Goal: Find specific page/section: Find specific page/section

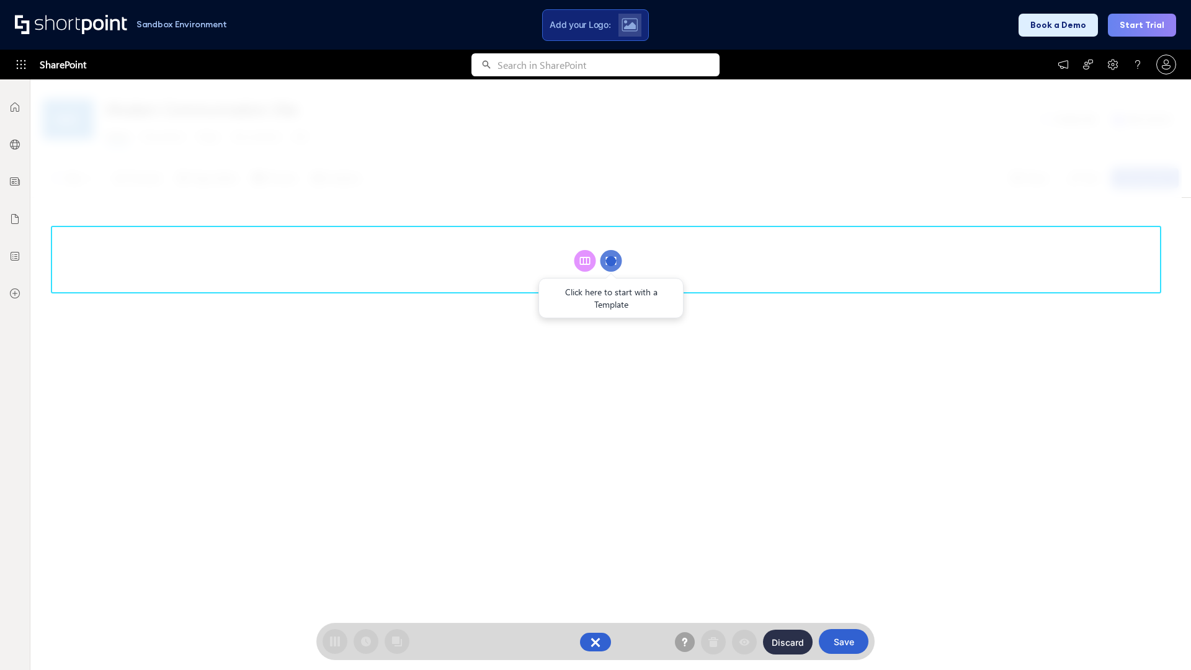
click at [611, 261] on circle at bounding box center [611, 261] width 22 height 22
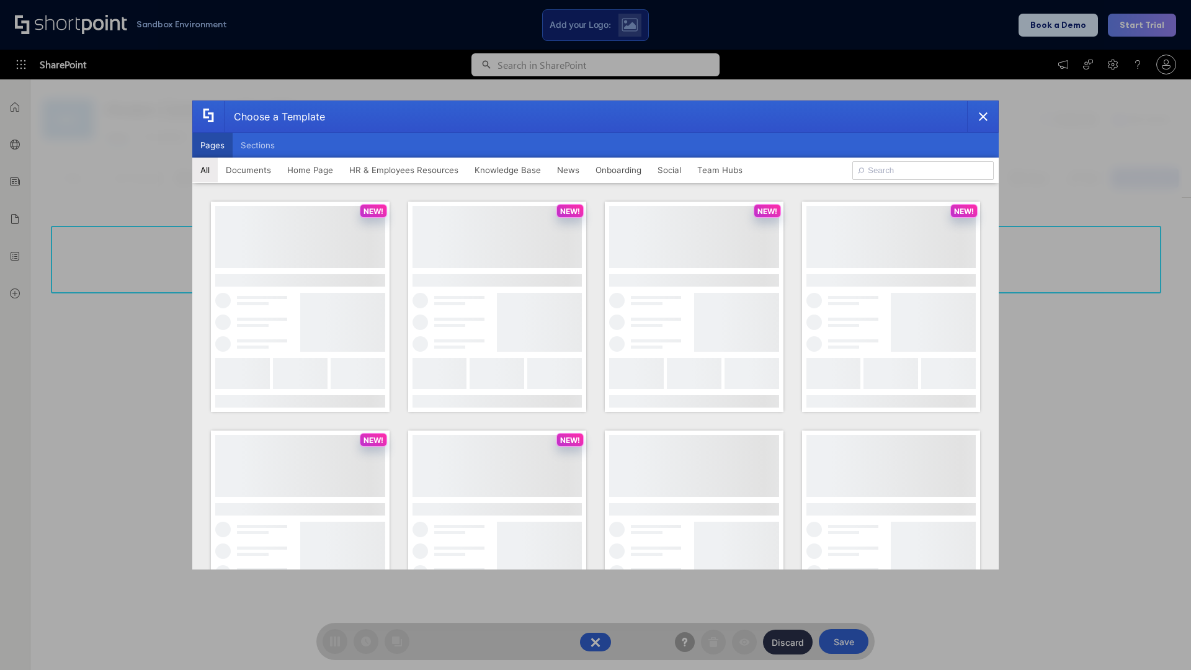
click at [212, 145] on button "Pages" at bounding box center [212, 145] width 40 height 25
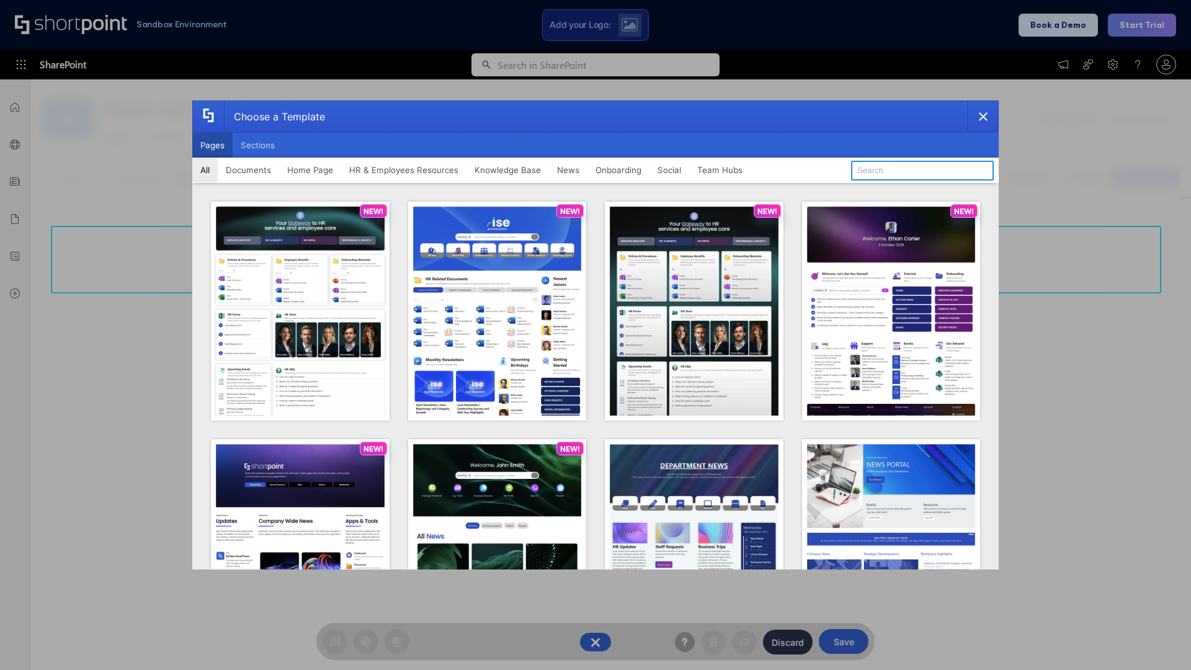
type input "Team Hub 3"
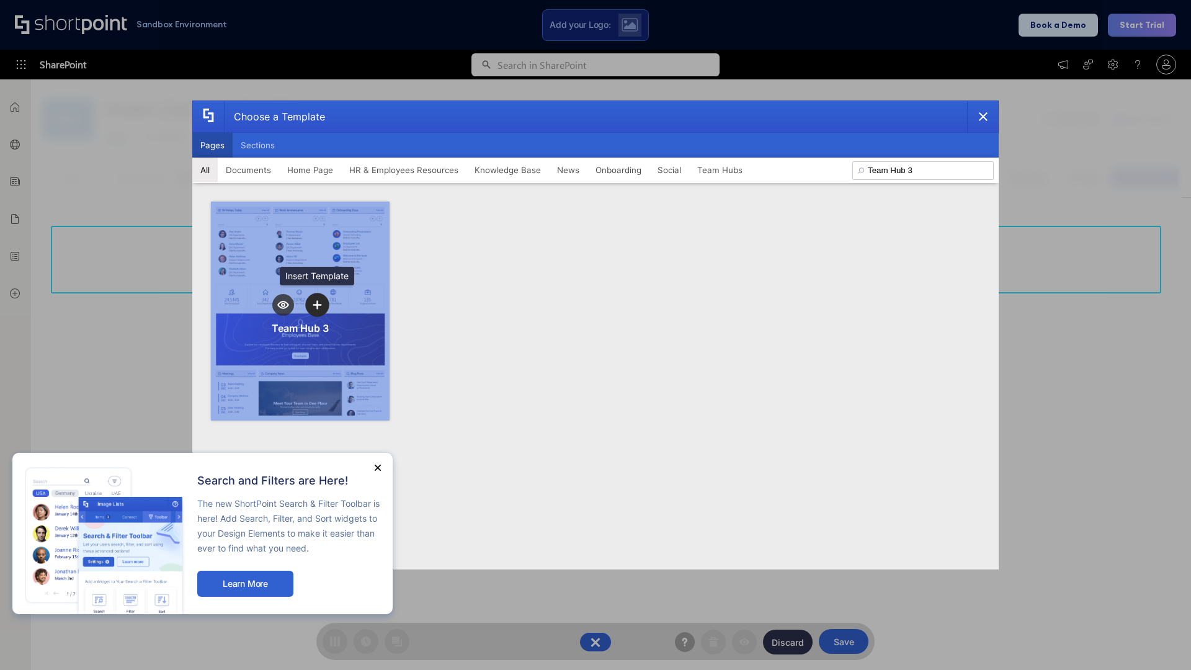
click at [317, 305] on icon "template selector" at bounding box center [317, 304] width 9 height 9
